Goal: Task Accomplishment & Management: Use online tool/utility

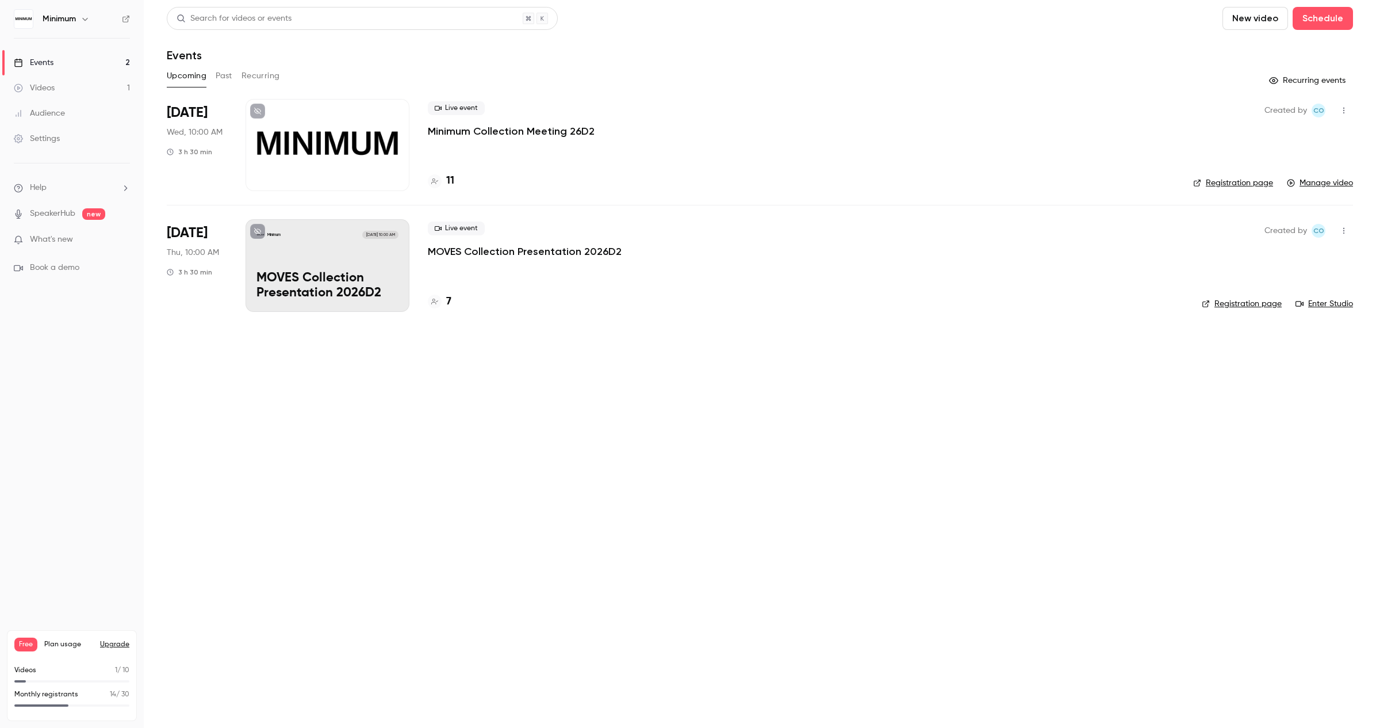
click at [48, 62] on div "Events" at bounding box center [34, 63] width 40 height 12
click at [322, 168] on div at bounding box center [328, 145] width 164 height 92
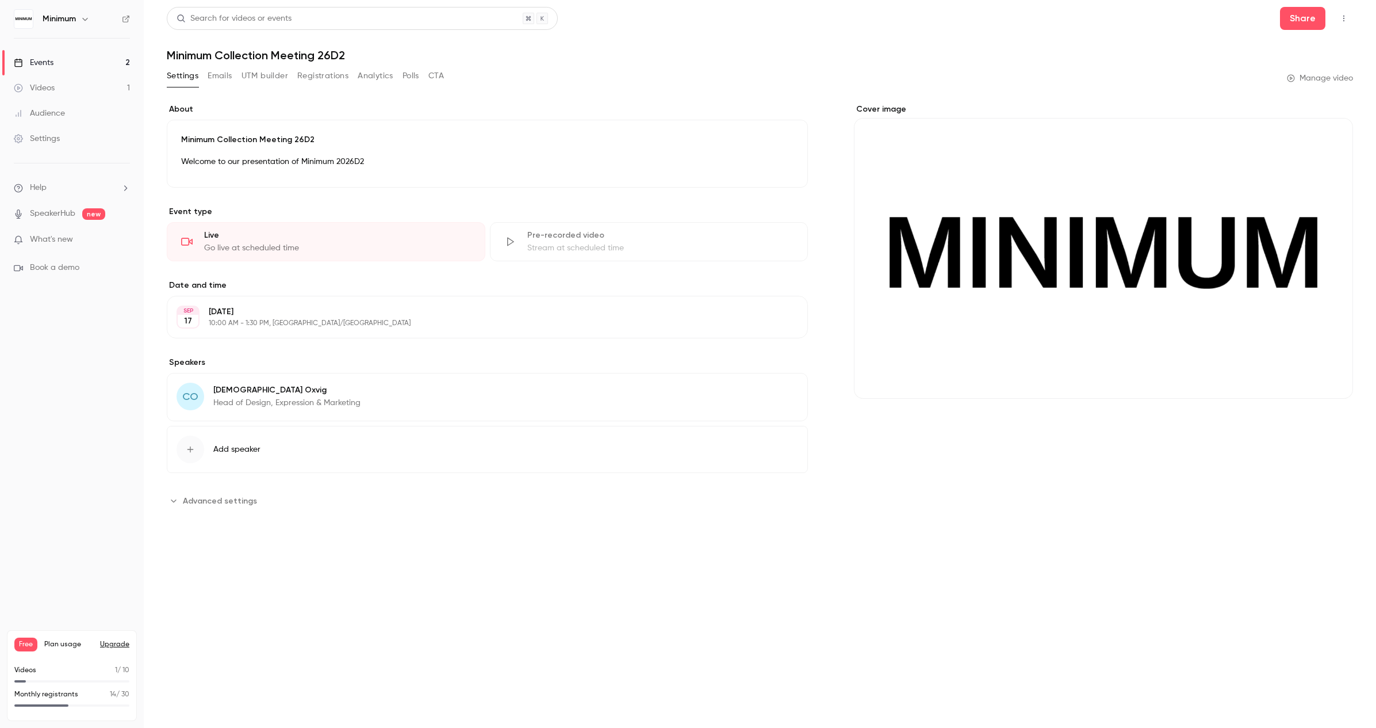
click at [1340, 77] on link "Manage video" at bounding box center [1320, 78] width 66 height 12
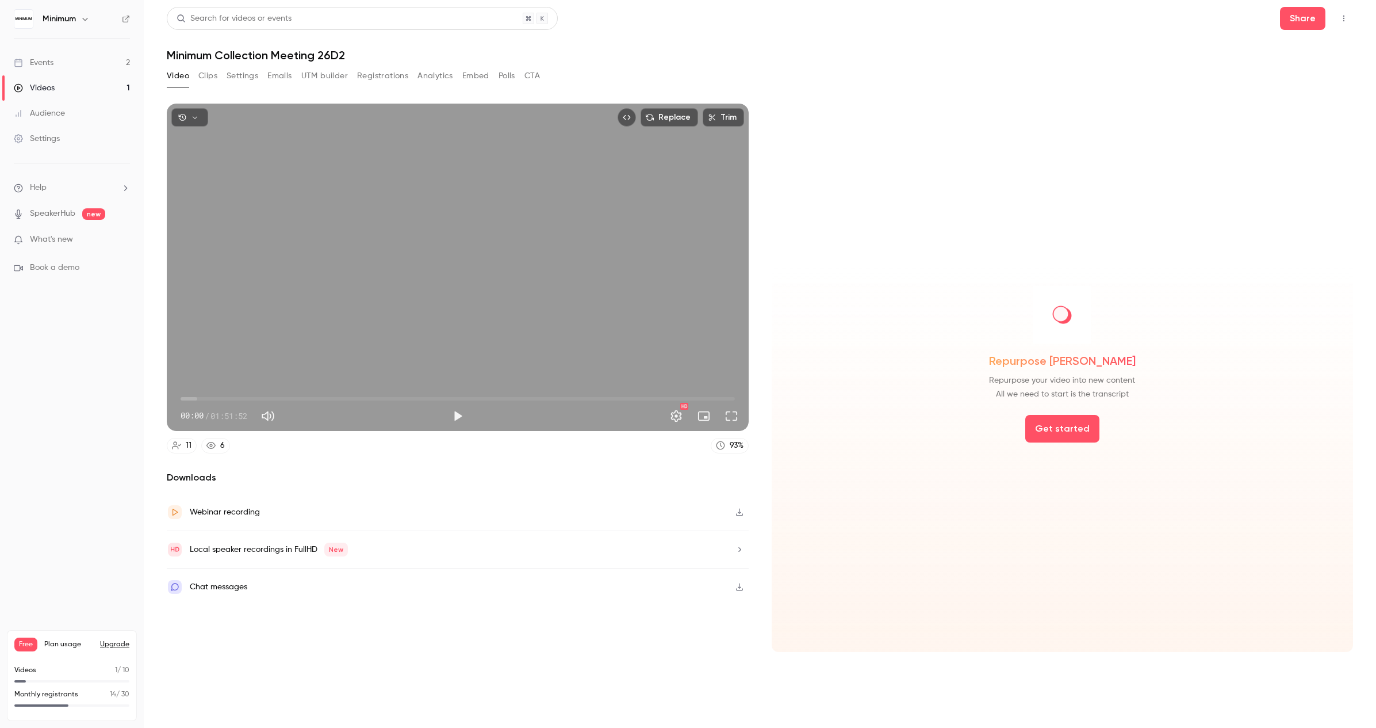
scroll to position [9, 0]
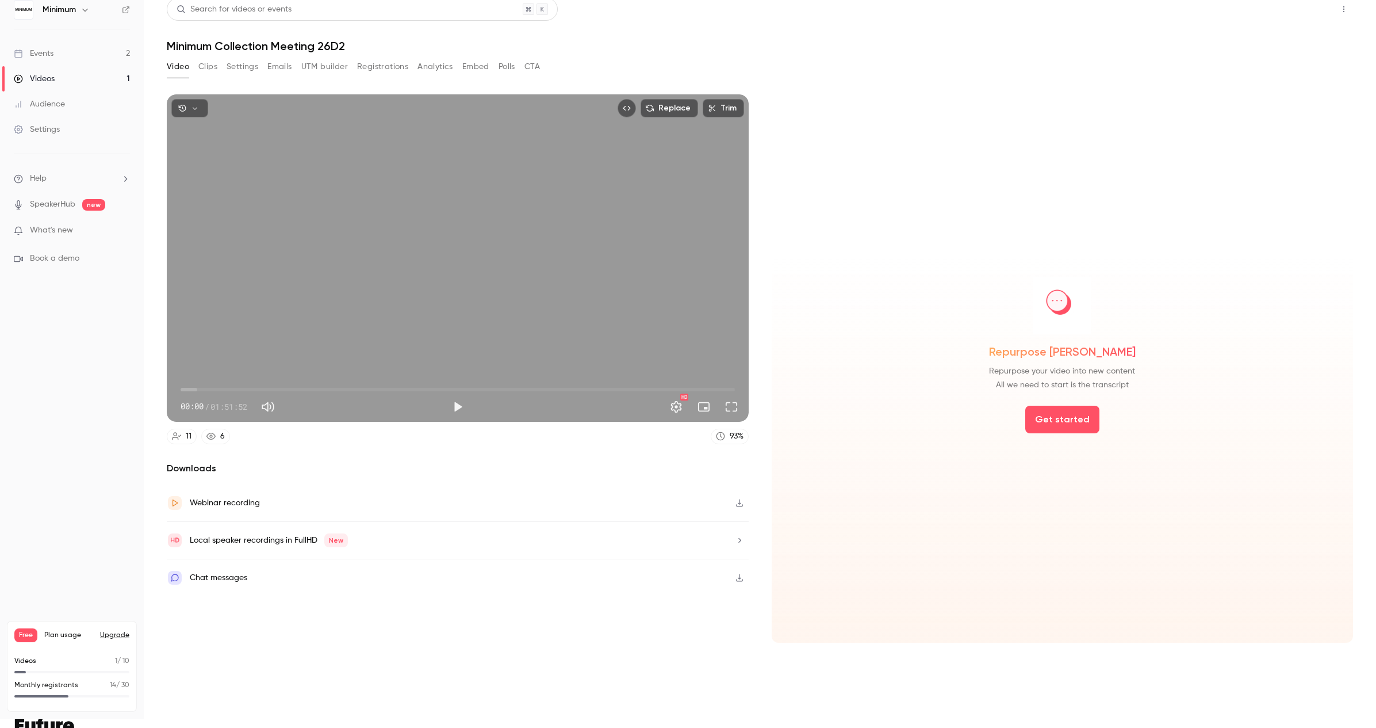
click at [1306, 14] on button "Share" at bounding box center [1302, 9] width 45 height 23
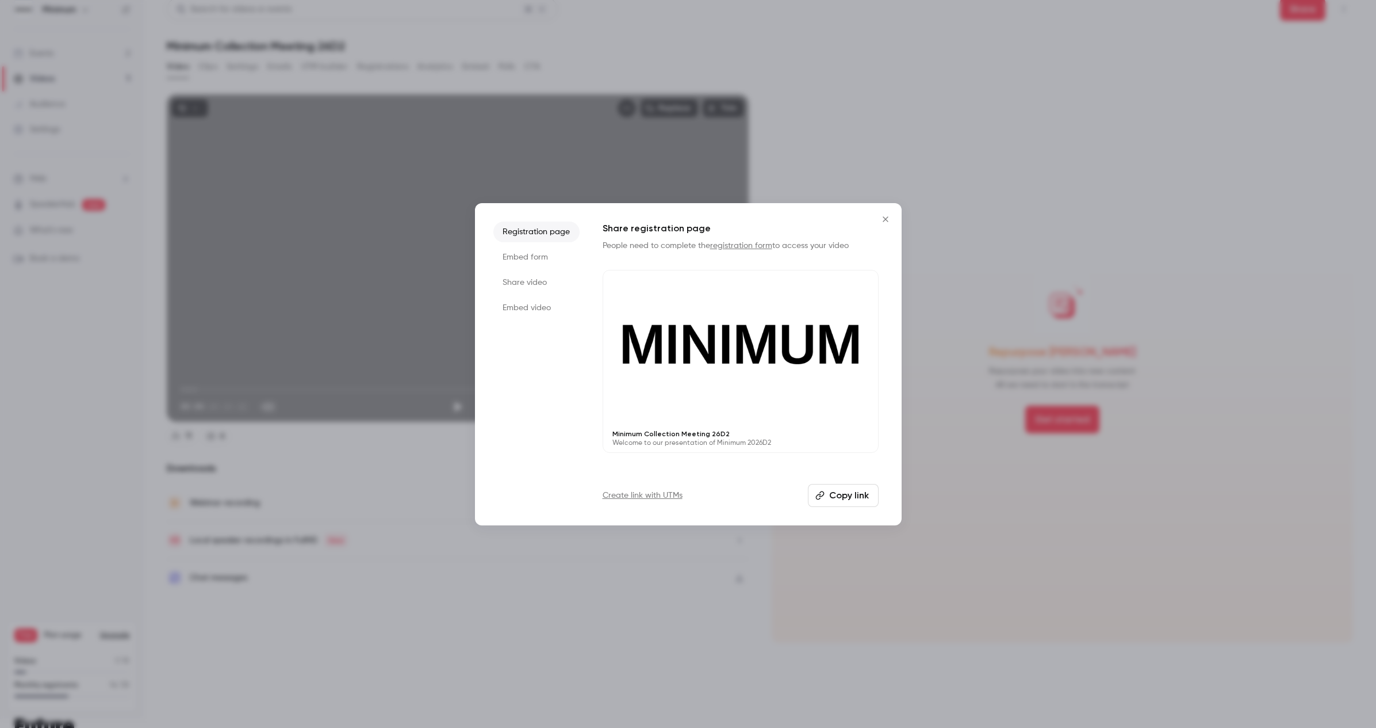
click at [881, 217] on icon "Close" at bounding box center [886, 219] width 14 height 9
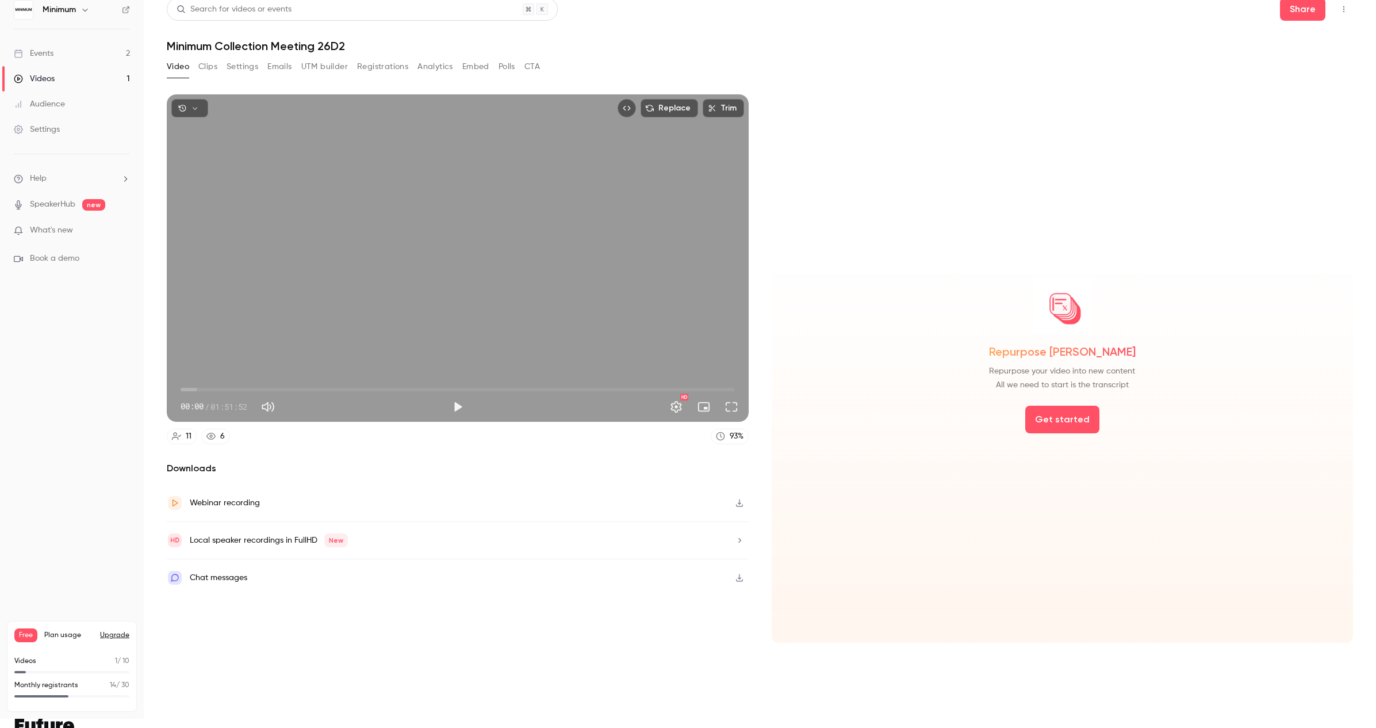
scroll to position [7, 0]
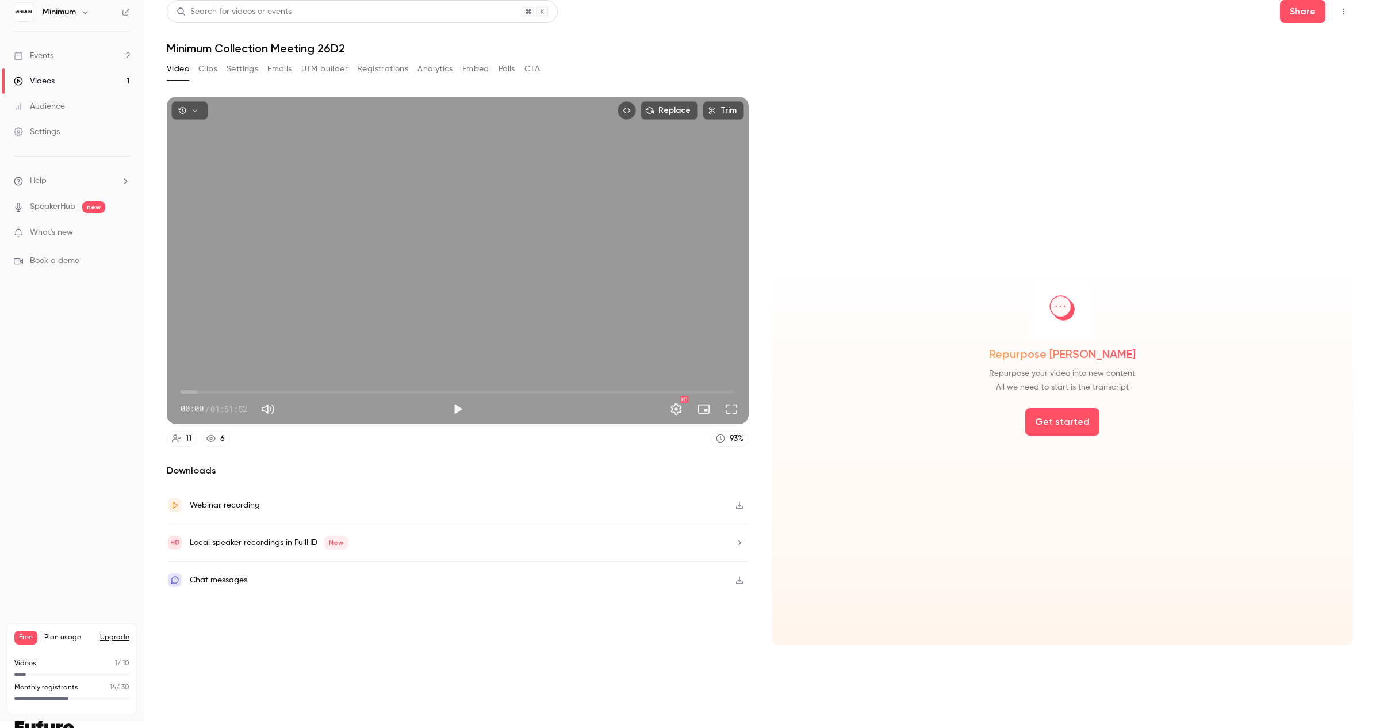
click at [741, 506] on icon "button" at bounding box center [739, 505] width 9 height 8
